Goal: Contribute content: Contribute content

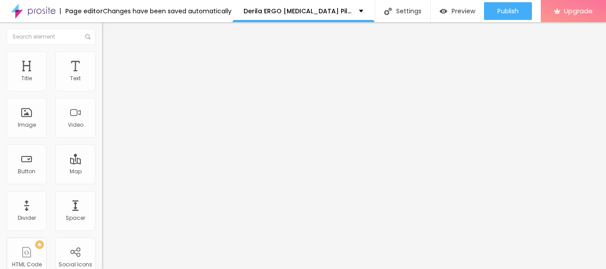
click at [102, 75] on div "Align" at bounding box center [153, 71] width 102 height 5
click at [109, 32] on img "button" at bounding box center [112, 32] width 7 height 7
click at [102, 139] on span "Original" at bounding box center [112, 135] width 21 height 8
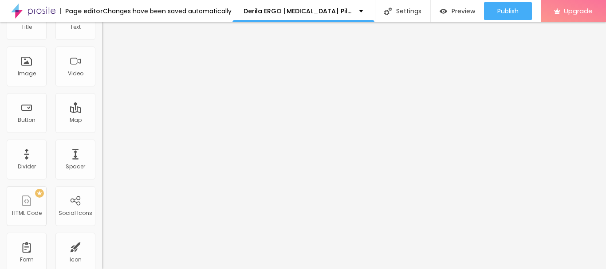
scroll to position [58, 0]
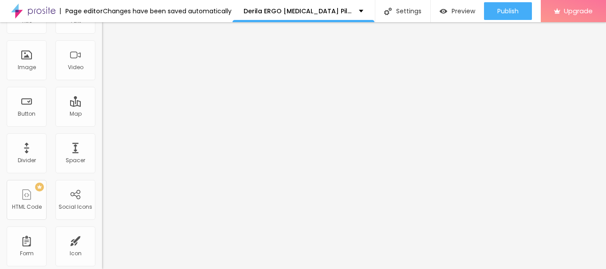
click at [102, 19] on span "Add image" at bounding box center [120, 15] width 36 height 8
click at [102, 97] on span "Square" at bounding box center [112, 94] width 20 height 8
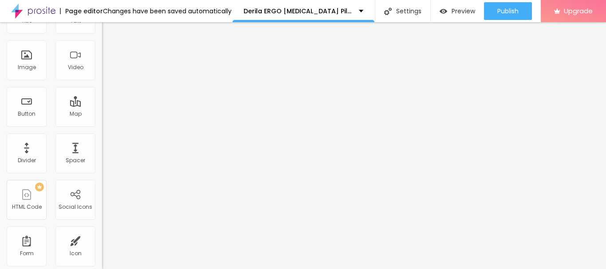
click at [102, 92] on span "Default" at bounding box center [111, 88] width 19 height 8
click at [102, 87] on span "Cinema" at bounding box center [113, 83] width 22 height 8
click at [102, 106] on span "Original" at bounding box center [112, 102] width 21 height 8
click at [102, 124] on input "https://" at bounding box center [155, 119] width 106 height 9
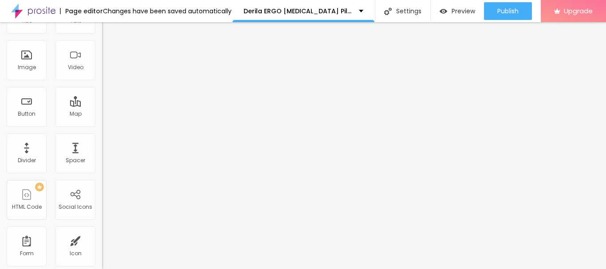
click at [102, 124] on input "https://" at bounding box center [155, 119] width 106 height 9
paste input "text"
click at [102, 124] on input "text" at bounding box center [155, 119] width 106 height 9
paste input "[URL][DOMAIN_NAME]"
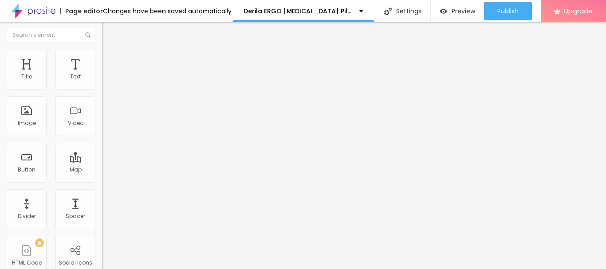
scroll to position [0, 0]
type input "[URL][DOMAIN_NAME]"
click at [109, 32] on img "button" at bounding box center [112, 32] width 7 height 7
click at [102, 83] on input "Click me" at bounding box center [155, 79] width 106 height 9
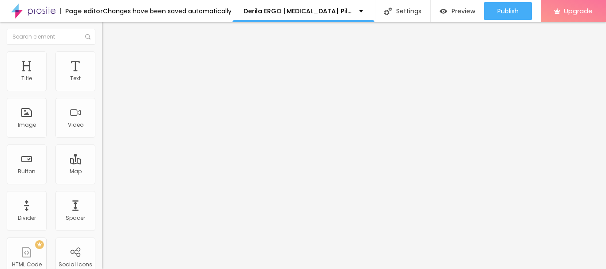
click at [102, 83] on input "Click me" at bounding box center [155, 79] width 106 height 9
paste input "<<<< ……..𝐒𝐡𝐨𝐩 𝐍𝐨𝐰! 𝐁𝐮𝐲 𝐍𝐨𝐰! 𝐃𝐢𝐬𝐜𝐨𝐮𝐧𝐭 𝐀𝐯𝐚𝐢𝐥𝐚𝐛𝐥𝐞!…….>>>"
drag, startPoint x: 65, startPoint y: 101, endPoint x: 0, endPoint y: 100, distance: 64.8
click at [102, 100] on div "Text <<<< ……..𝐒𝐡𝐨𝐩 𝐍𝐨𝐰! 𝐁𝐮𝐲 𝐍𝐨𝐰! 𝐃𝐢𝐬𝐜𝐨𝐮𝐧𝐭 𝐀𝐯𝐚𝐢𝐥𝐚𝐛𝐥𝐞!…….>>> Align Size Default S…" at bounding box center [153, 133] width 102 height 129
click at [102, 83] on input "<<<< ……..𝐒𝐡𝐨𝐩 𝐍𝐨𝐰! 𝐁𝐮𝐲 𝐍𝐨𝐰! 𝐃𝐢𝐬𝐜𝐨𝐮𝐧𝐭 𝐀𝐯𝐚𝐢𝐥𝐚𝐛𝐥𝐞!…….>>>" at bounding box center [155, 79] width 106 height 9
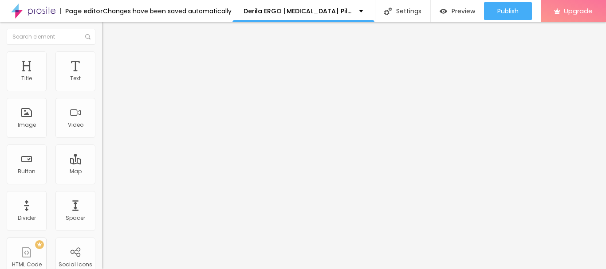
click at [102, 83] on input "<<<< ……..𝐒𝐡𝐨𝐩 𝐍𝐨𝐰! 𝐁𝐮𝐲 𝐍𝐨𝐰! 𝐃𝐢𝐬𝐜𝐨𝐮𝐧𝐭 𝐀𝐯𝐚𝐢𝐥𝐚𝐛𝐥𝐞!…….>>>" at bounding box center [155, 79] width 106 height 9
type input "<<<< ……..𝐒𝐡𝐨𝐩 𝐍𝐨𝐰! 𝐃𝐢𝐬𝐜𝐨𝐮𝐧𝐭 𝐀𝐯𝐚𝐢𝐥𝐚𝐛𝐥𝐞!…….>>>"
click at [102, 137] on span "Default" at bounding box center [111, 136] width 19 height 8
click at [102, 158] on div "Link" at bounding box center [153, 163] width 102 height 11
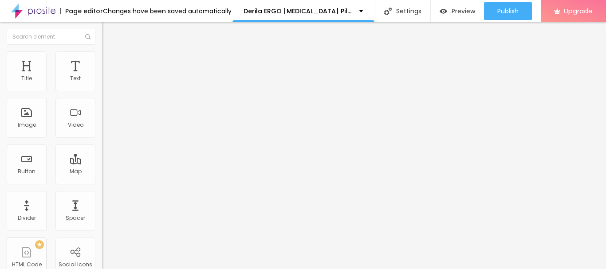
click at [102, 158] on div "Link" at bounding box center [153, 163] width 102 height 11
click at [102, 183] on input "https://" at bounding box center [155, 178] width 106 height 9
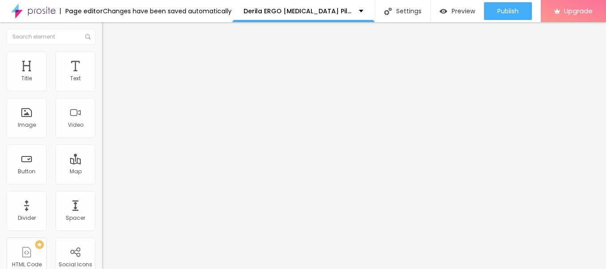
paste input "[DOMAIN_NAME][URL]"
type input "[URL][DOMAIN_NAME]"
click at [102, 59] on li "Style" at bounding box center [153, 55] width 102 height 9
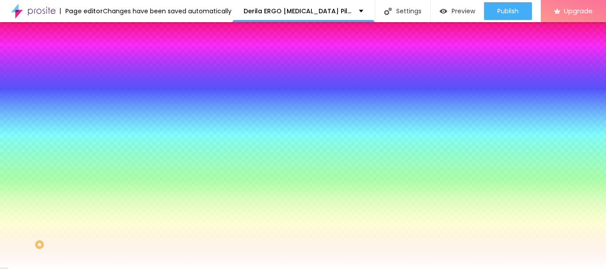
click at [102, 85] on div at bounding box center [153, 85] width 102 height 0
click at [52, 107] on div at bounding box center [303, 134] width 606 height 269
click at [102, 79] on div "Background Color Reset to default #FFFFFF" at bounding box center [153, 81] width 102 height 24
click at [106, 136] on icon "button" at bounding box center [108, 138] width 4 height 4
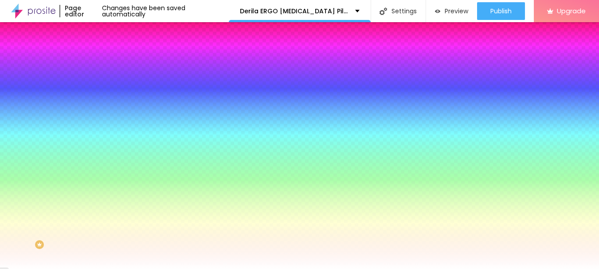
type input "1"
type input "2"
type input "3"
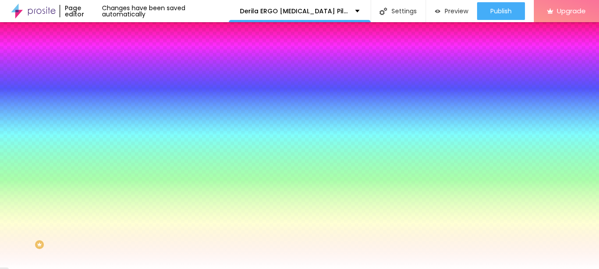
type input "3"
type input "4"
type input "5"
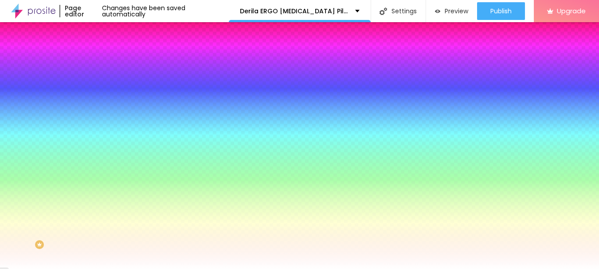
type input "6"
type input "7"
type input "8"
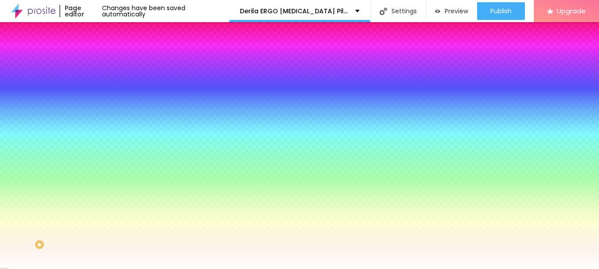
type input "8"
type input "9"
type input "10"
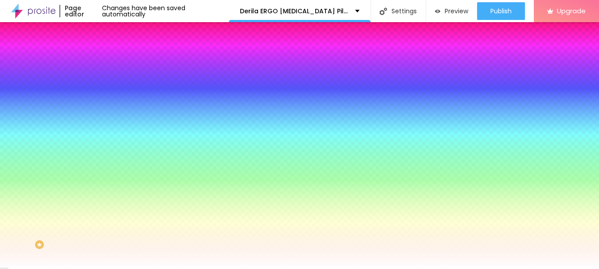
type input "12"
type input "13"
type input "15"
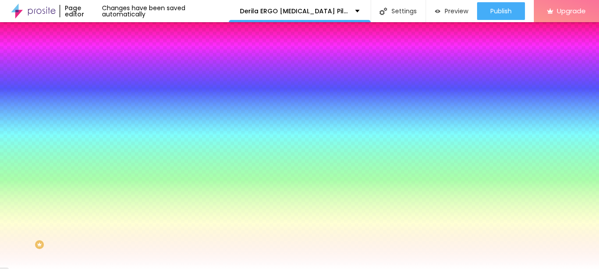
type input "15"
type input "18"
type input "21"
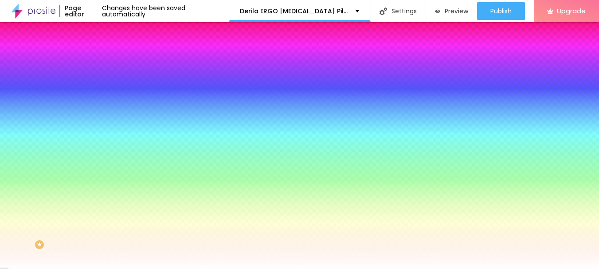
type input "23"
type input "24"
type input "27"
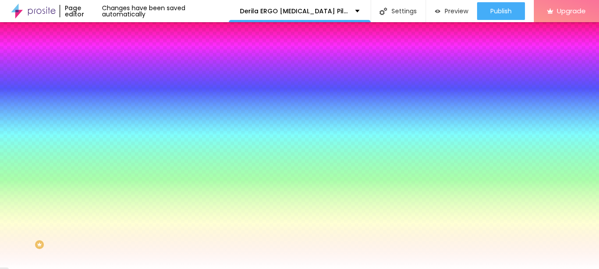
type input "27"
type input "28"
type input "29"
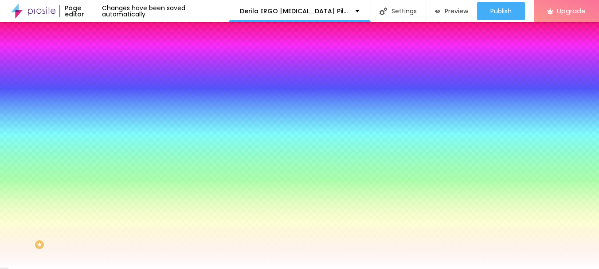
type input "30"
drag, startPoint x: 91, startPoint y: 164, endPoint x: 218, endPoint y: 177, distance: 127.9
type input "30"
type input "2"
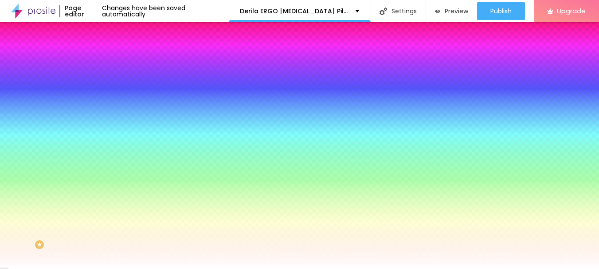
type input "2"
type input "3"
type input "4"
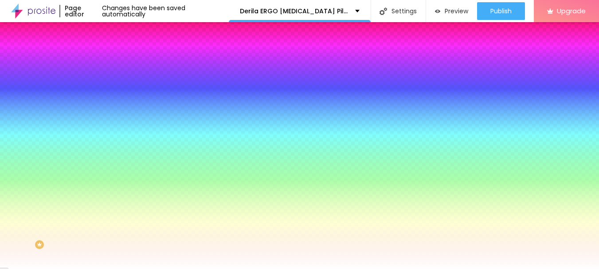
type input "5"
type input "4"
type input "3"
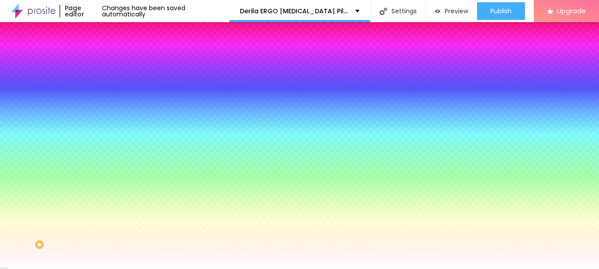
type input "3"
type input "2"
drag, startPoint x: 90, startPoint y: 187, endPoint x: 131, endPoint y: 192, distance: 41.5
type input "2"
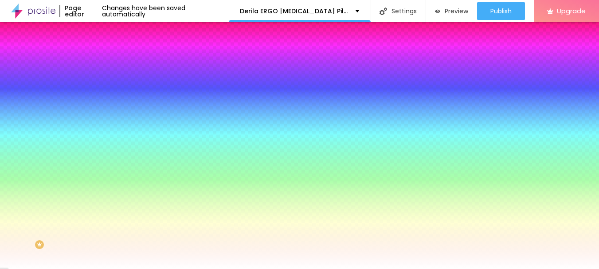
click at [84, 269] on div at bounding box center [299, 269] width 599 height 0
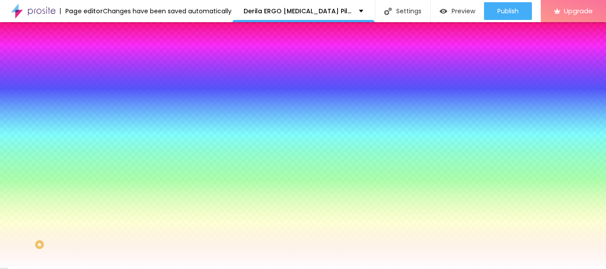
click at [106, 110] on icon "button" at bounding box center [108, 112] width 5 height 5
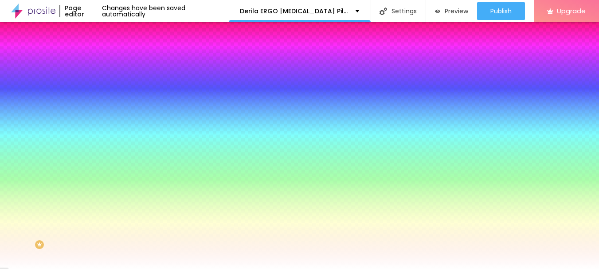
drag, startPoint x: 129, startPoint y: 168, endPoint x: 145, endPoint y: 168, distance: 16.0
type input "17"
type input "23"
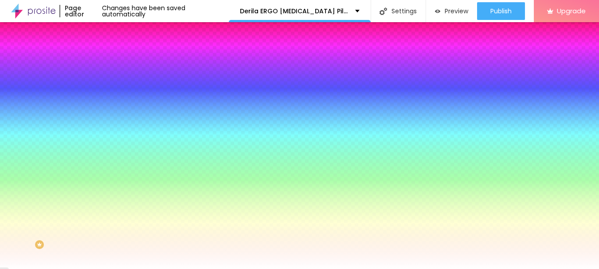
type input "23"
type input "24"
type input "25"
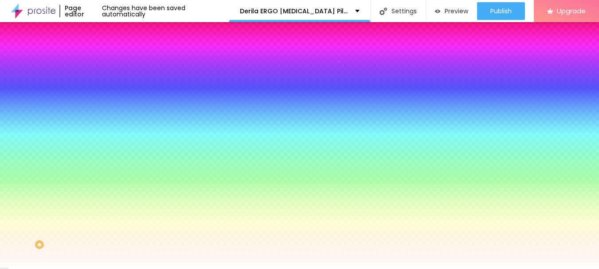
type input "26"
type input "27"
type input "31"
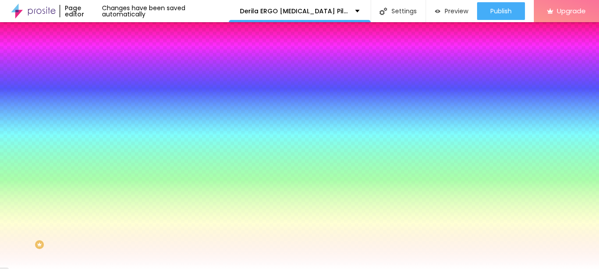
type input "31"
type input "32"
type input "31"
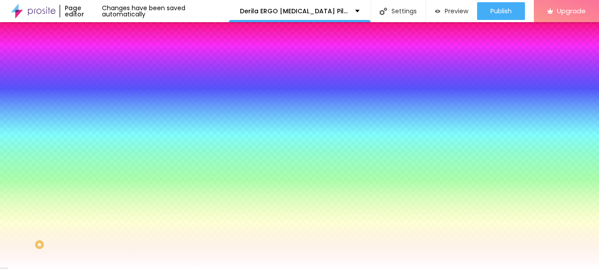
type input "30"
type input "29"
type input "28"
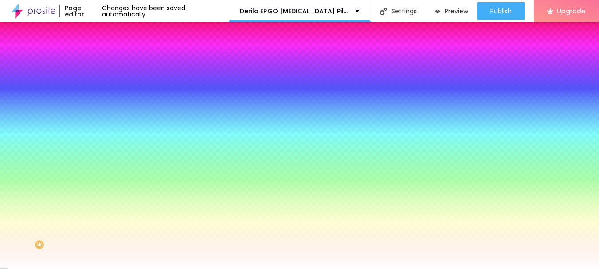
type input "28"
type input "29"
type input "30"
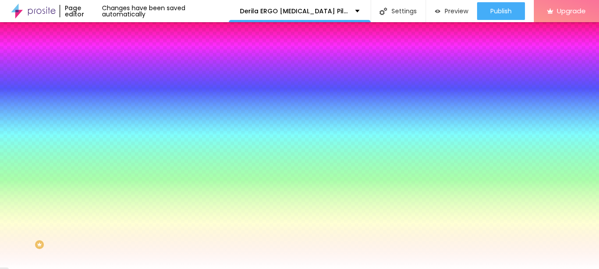
type input "31"
type input "30"
type input "31"
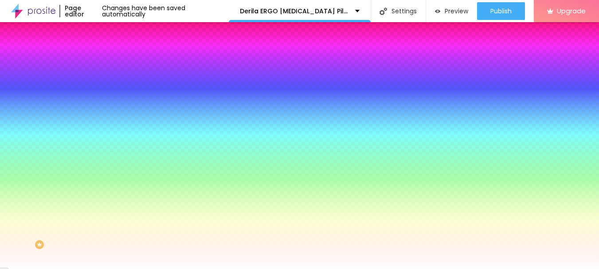
type input "31"
type input "32"
drag, startPoint x: 129, startPoint y: 171, endPoint x: 176, endPoint y: 175, distance: 47.2
type input "32"
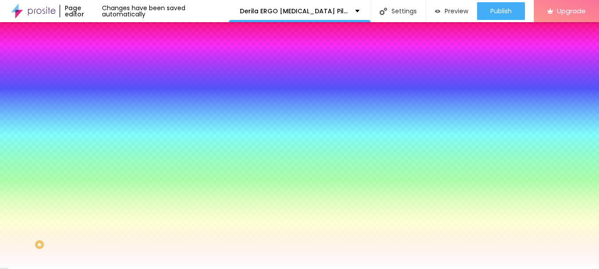
type input "2.1"
type input "2.9"
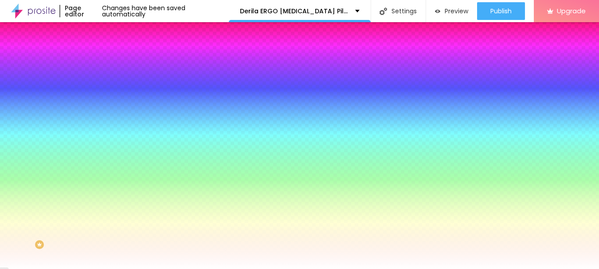
type input "3.2"
type input "3.6"
type input "3.8"
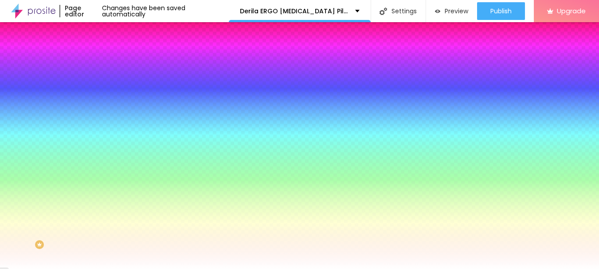
type input "3.8"
type input "4"
type input "4.1"
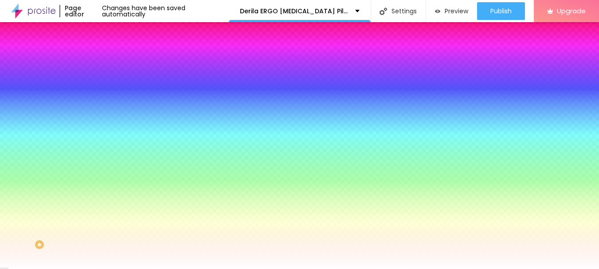
type input "4.2"
type input "4.3"
type input "4.5"
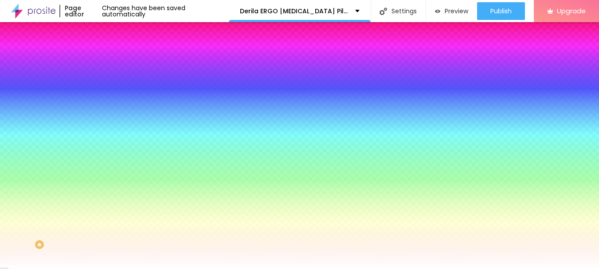
type input "4.5"
type input "4.7"
type input "4.8"
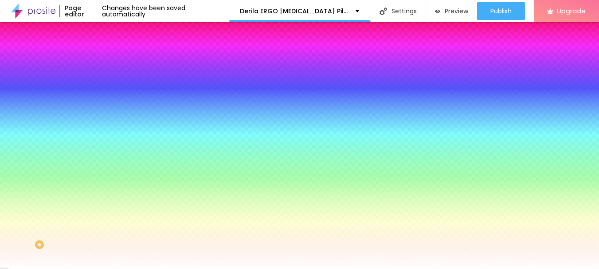
type input "4.9"
type input "5.3"
type input "5.5"
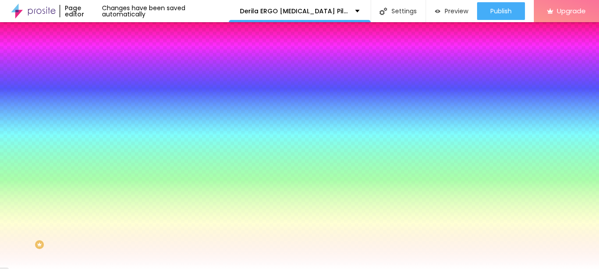
type input "5.5"
type input "5.7"
type input "5.9"
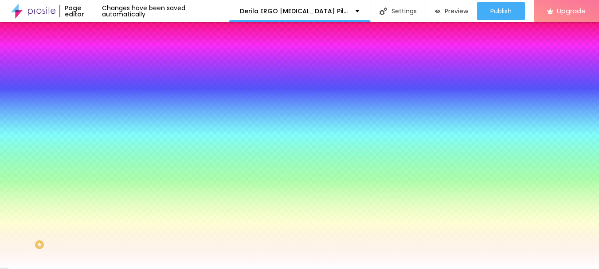
type input "6.1"
type input "6.2"
type input "6.4"
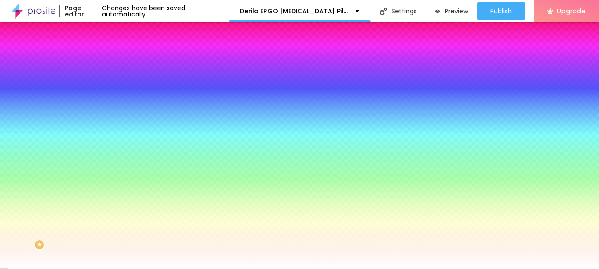
type input "6.4"
type input "6.6"
type input "6.7"
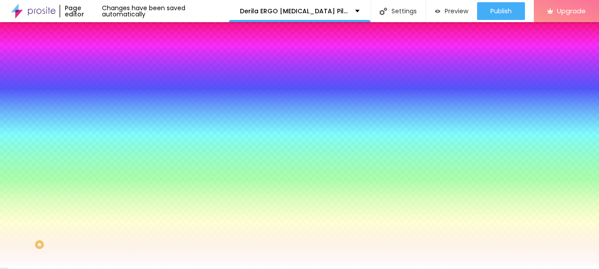
type input "6.8"
type input "6.9"
type input "7"
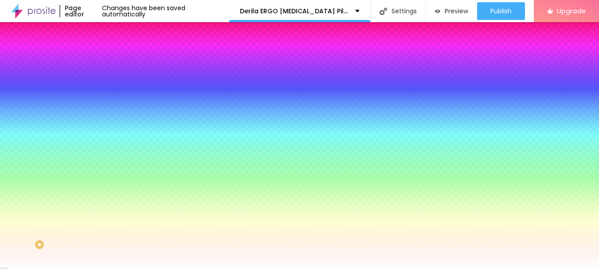
type input "7"
type input "7.1"
type input "7.3"
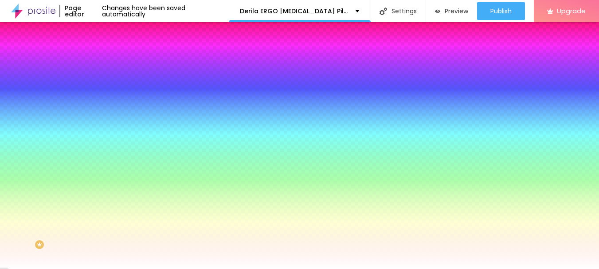
type input "7.4"
type input "7.5"
type input "7.6"
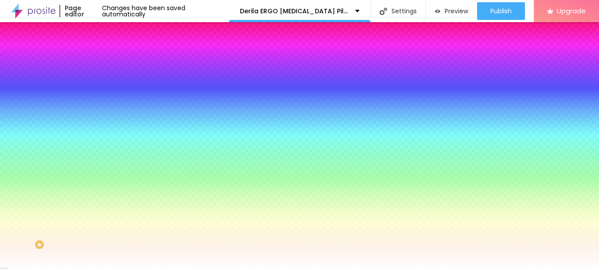
type input "7.6"
type input "7.8"
type input "7.9"
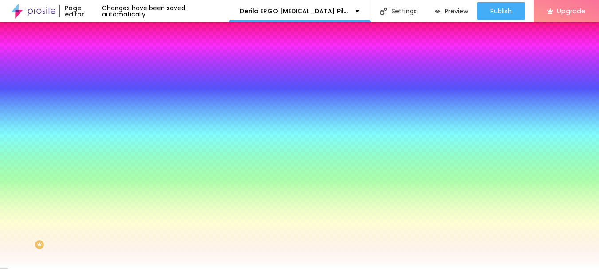
type input "8"
type input "8.1"
type input "8.2"
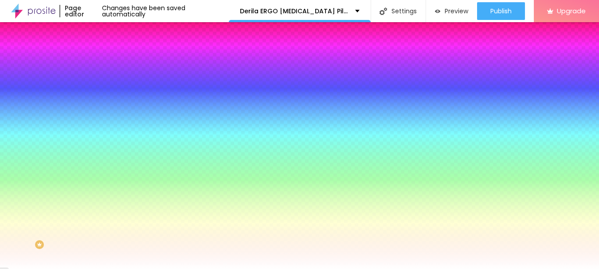
type input "8.2"
type input "8.3"
type input "8.4"
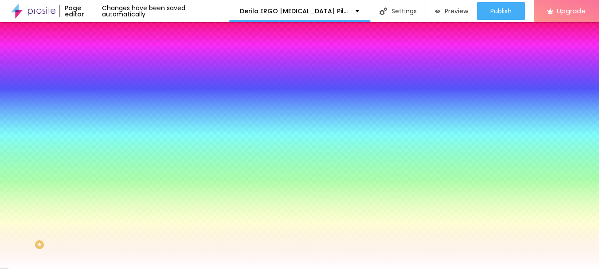
type input "8.6"
type input "8.7"
type input "8.8"
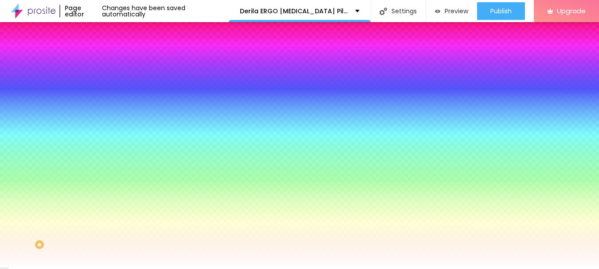
type input "8.8"
type input "9"
type input "9.1"
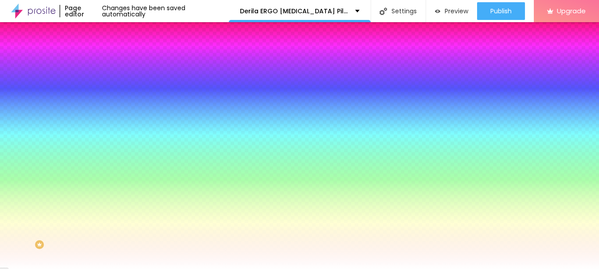
type input "9.4"
type input "8.8"
type input "8.1"
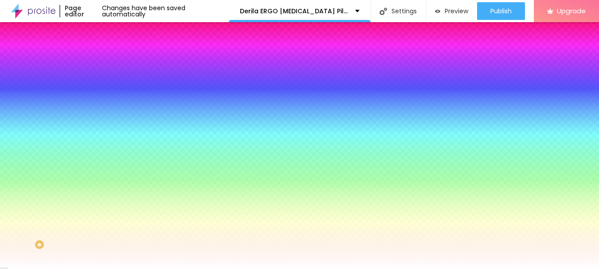
type input "8.1"
type input "7.8"
type input "7"
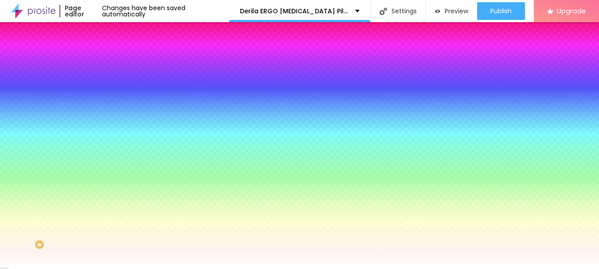
type input "6.8"
type input "6.5"
type input "6.3"
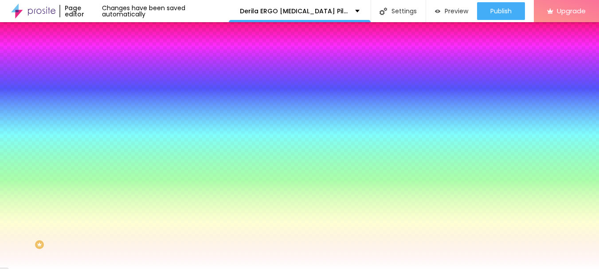
type input "6.3"
type input "6.1"
type input "6"
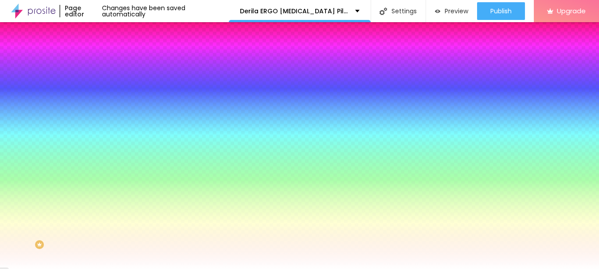
drag, startPoint x: 109, startPoint y: 193, endPoint x: 104, endPoint y: 190, distance: 5.8
click at [146, 269] on div at bounding box center [299, 269] width 599 height 0
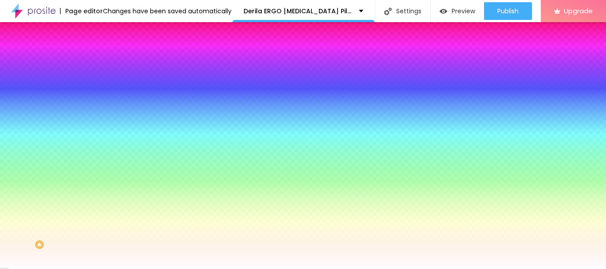
click at [106, 110] on icon "button" at bounding box center [108, 112] width 5 height 5
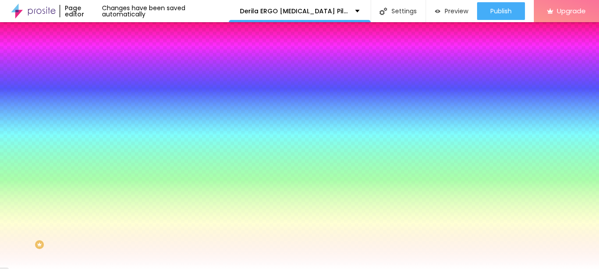
click at [297, 269] on div at bounding box center [299, 269] width 599 height 0
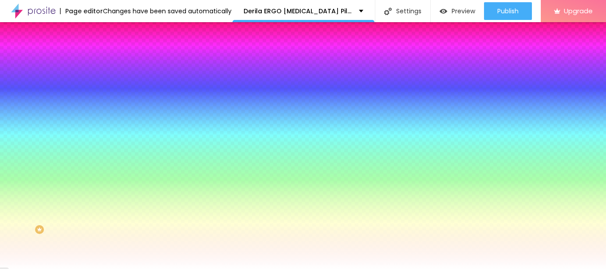
scroll to position [24, 0]
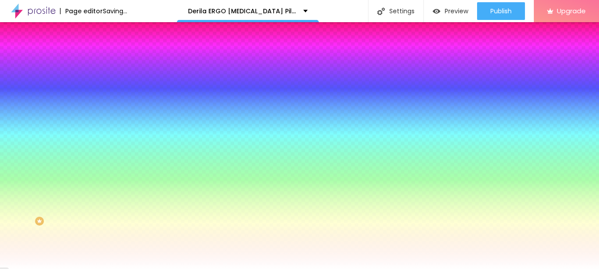
drag, startPoint x: 89, startPoint y: 241, endPoint x: 85, endPoint y: 245, distance: 5.3
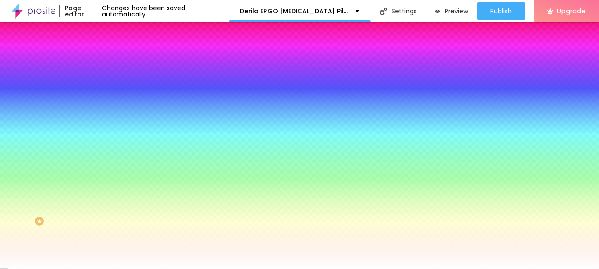
click at [50, 269] on div at bounding box center [299, 269] width 599 height 0
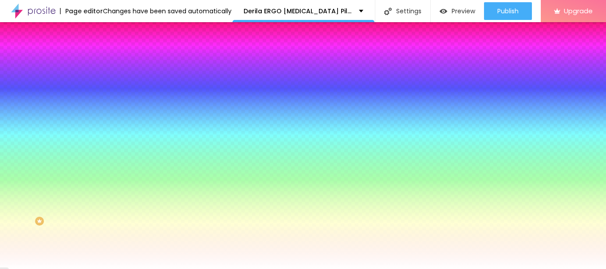
click at [71, 256] on div at bounding box center [303, 134] width 606 height 269
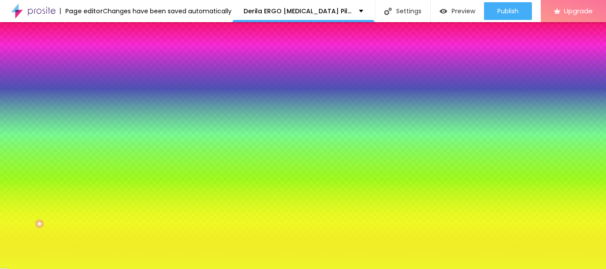
click at [55, 203] on div at bounding box center [303, 134] width 606 height 269
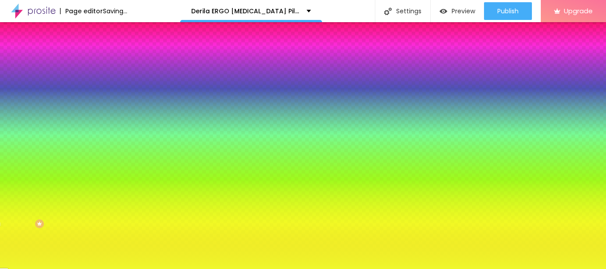
scroll to position [0, 0]
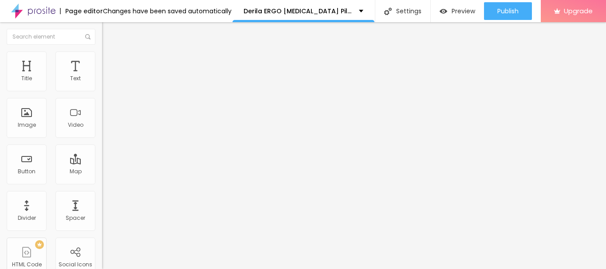
click at [102, 84] on span "Heading 2" at bounding box center [122, 78] width 40 height 11
click at [102, 76] on span "Heading 1" at bounding box center [123, 70] width 43 height 12
click at [109, 31] on img "button" at bounding box center [112, 32] width 7 height 7
click at [150, 75] on img at bounding box center [152, 71] width 5 height 5
click at [102, 76] on span "Add image" at bounding box center [120, 73] width 36 height 8
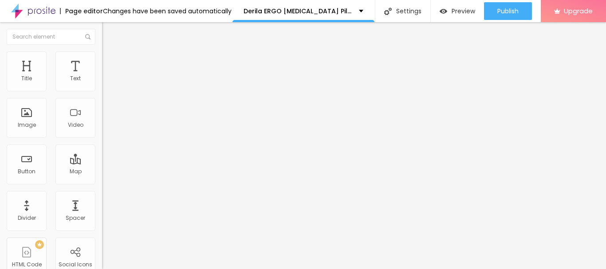
click at [109, 31] on img "button" at bounding box center [112, 32] width 7 height 7
click at [102, 57] on img at bounding box center [106, 55] width 8 height 8
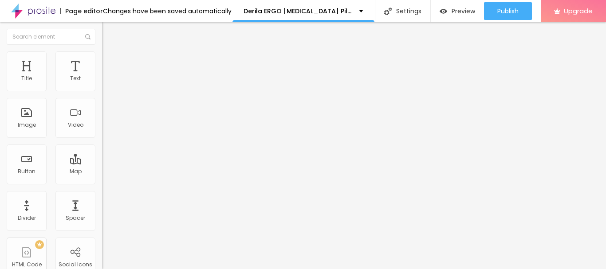
drag, startPoint x: 24, startPoint y: 87, endPoint x: 18, endPoint y: 87, distance: 6.7
click at [102, 163] on input "range" at bounding box center [130, 166] width 57 height 7
click at [102, 51] on img at bounding box center [106, 47] width 8 height 8
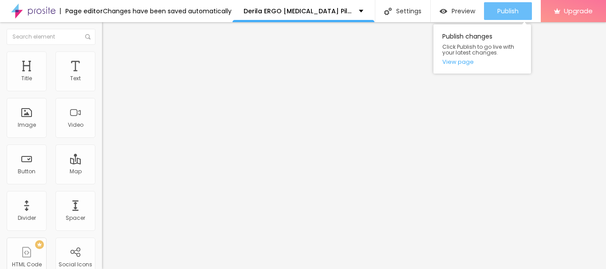
click at [509, 9] on span "Publish" at bounding box center [507, 11] width 21 height 7
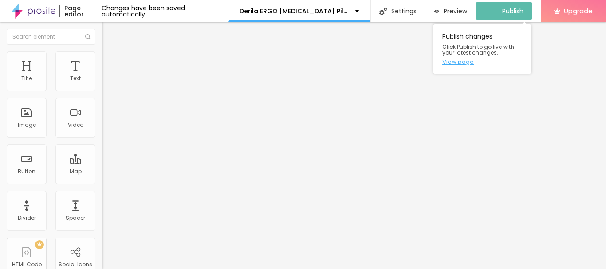
click at [465, 61] on link "View page" at bounding box center [482, 62] width 80 height 6
